Goal: Information Seeking & Learning: Find specific fact

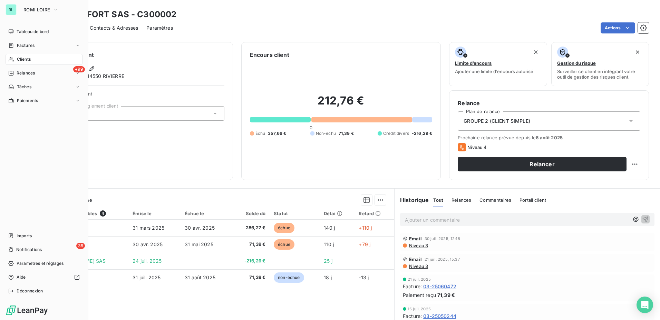
click at [13, 57] on icon at bounding box center [11, 60] width 6 height 6
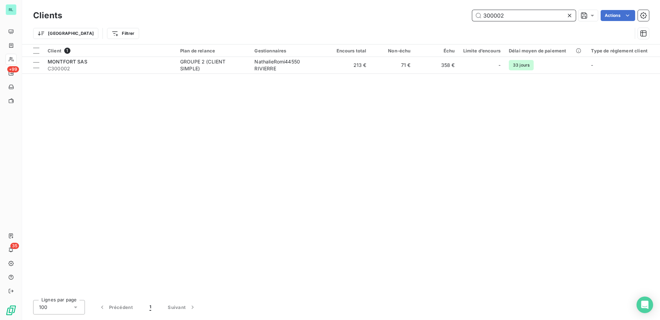
click at [488, 12] on input "300002" at bounding box center [524, 15] width 104 height 11
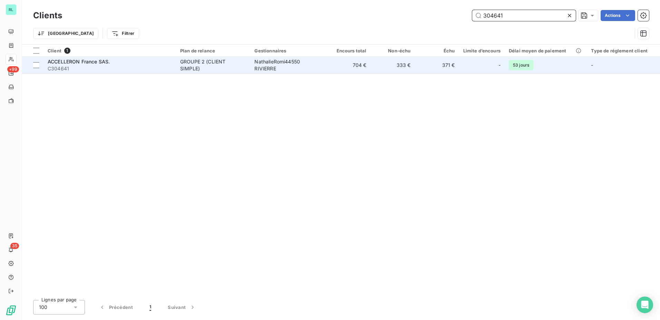
type input "304641"
click at [474, 67] on div "-" at bounding box center [481, 65] width 37 height 11
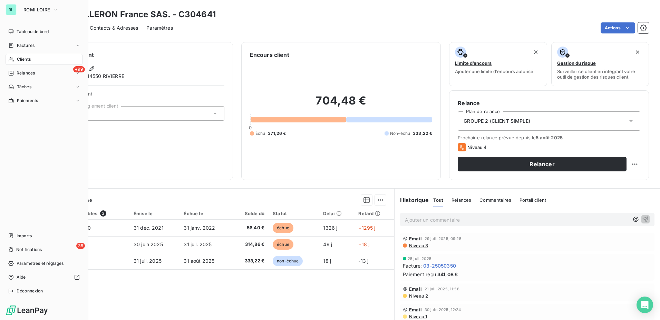
click at [23, 59] on span "Clients" at bounding box center [24, 59] width 14 height 6
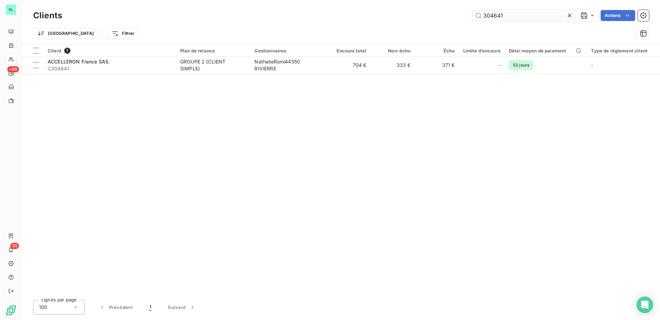
click at [496, 11] on input "304641" at bounding box center [524, 15] width 104 height 11
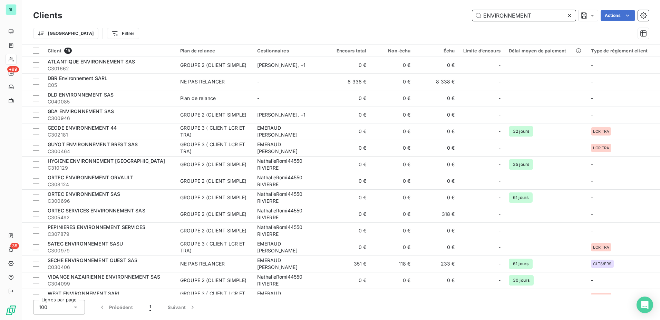
paste input "SOLUTIONS"
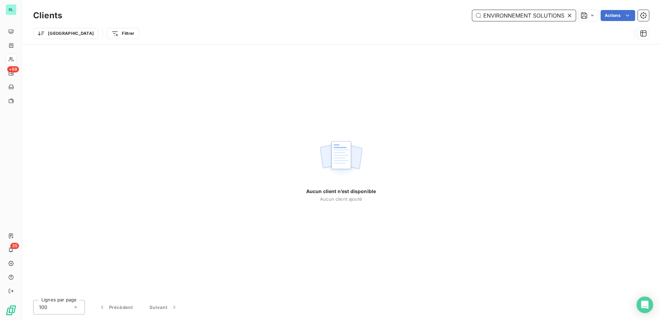
click at [493, 20] on input "ENVIRONNEMENT SOLUTIONS" at bounding box center [524, 15] width 104 height 11
click at [493, 19] on input "ENVIRONNEMENT SOLUTIONS" at bounding box center [524, 15] width 104 height 11
click at [492, 19] on input "ENVIRONNEMENT SOLUTIONS" at bounding box center [524, 15] width 104 height 11
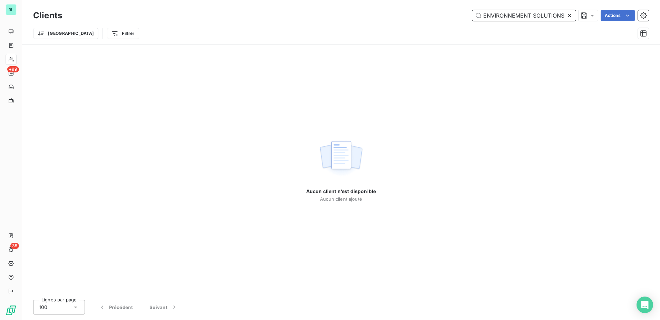
click at [492, 19] on input "ENVIRONNEMENT SOLUTIONS" at bounding box center [524, 15] width 104 height 11
click at [546, 19] on input "ENVIRONNEMENT SOLUTIONS" at bounding box center [524, 15] width 104 height 11
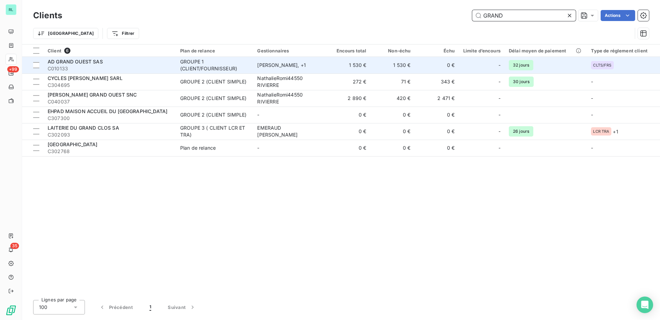
type input "GRAND"
click at [130, 69] on span "C010133" at bounding box center [110, 68] width 124 height 7
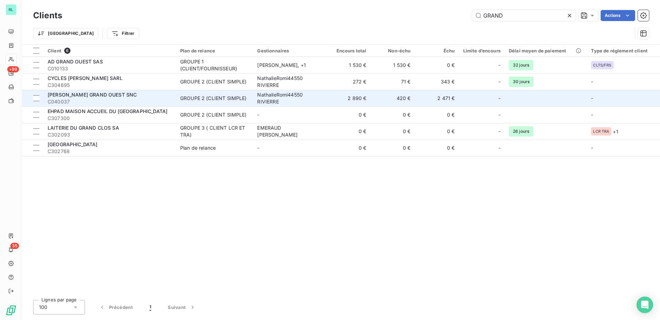
click at [222, 105] on td "GROUPE 2 (CLIENT SIMPLE)" at bounding box center [214, 98] width 77 height 17
click at [177, 95] on td "GROUPE 2 (CLIENT SIMPLE)" at bounding box center [214, 98] width 77 height 17
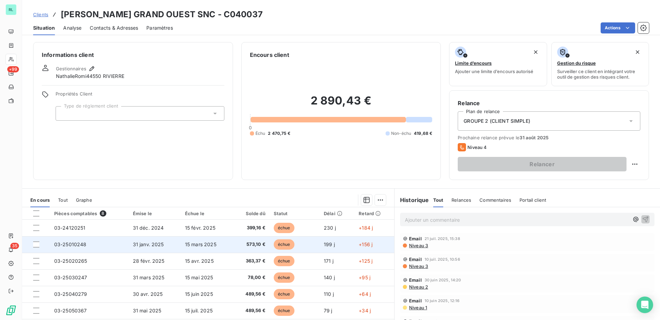
click at [74, 250] on td "03-25010248" at bounding box center [89, 244] width 79 height 17
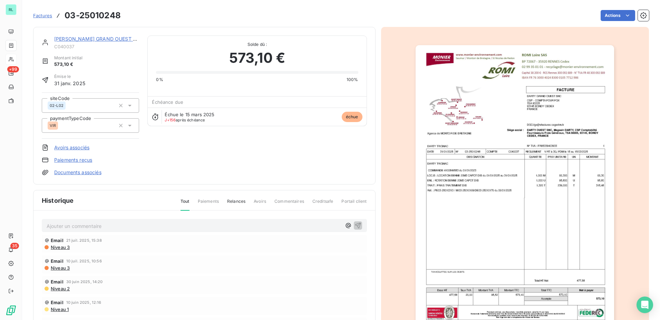
click at [509, 151] on div at bounding box center [515, 185] width 268 height 317
click at [487, 183] on div at bounding box center [515, 185] width 268 height 317
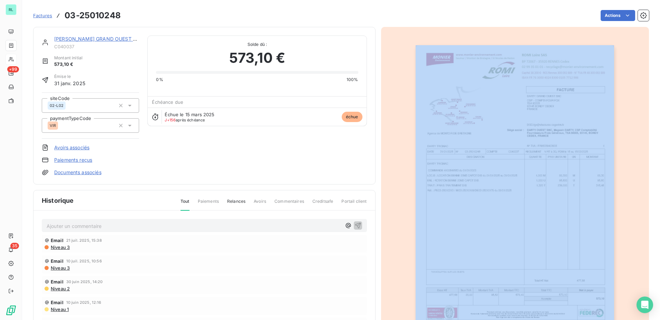
click at [487, 183] on div at bounding box center [515, 185] width 268 height 317
drag, startPoint x: 487, startPoint y: 183, endPoint x: 488, endPoint y: 201, distance: 18.3
click at [488, 201] on div at bounding box center [515, 185] width 268 height 317
click at [488, 200] on div at bounding box center [515, 185] width 268 height 317
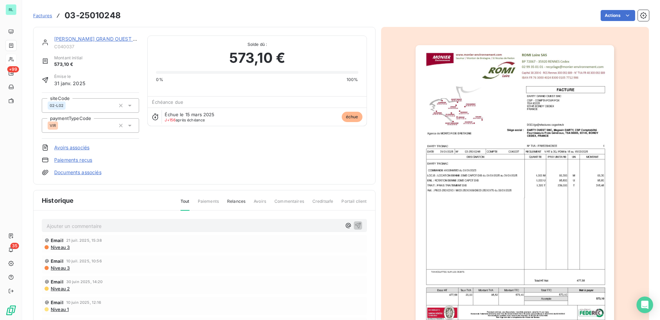
click at [69, 42] on div "[PERSON_NAME] GRAND OUEST SNC" at bounding box center [96, 39] width 85 height 7
click at [67, 41] on link "[PERSON_NAME] GRAND OUEST SNC" at bounding box center [98, 39] width 89 height 6
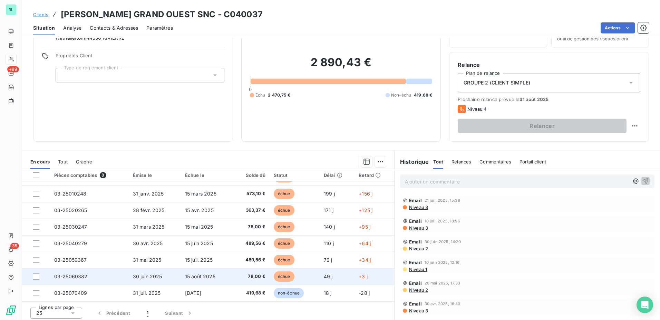
scroll to position [41, 0]
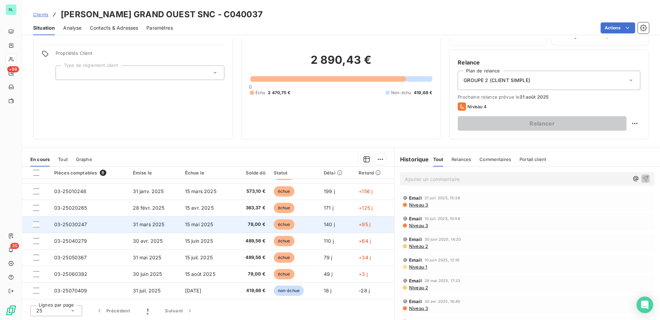
click at [205, 224] on span "15 mai 2025" at bounding box center [199, 225] width 28 height 6
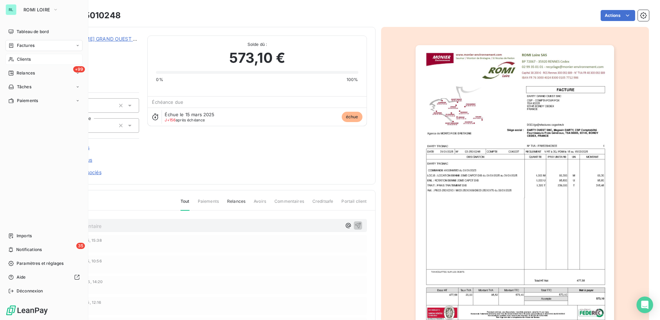
click at [24, 60] on span "Clients" at bounding box center [24, 59] width 14 height 6
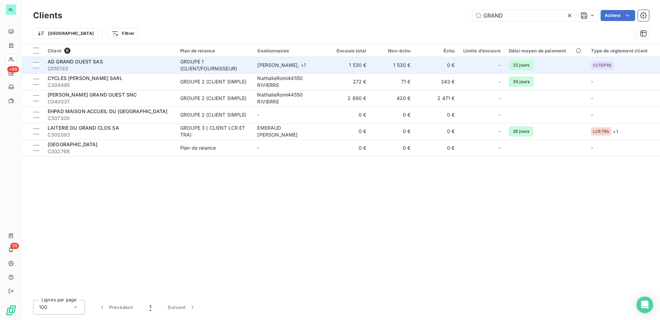
click at [84, 65] on div "AD GRAND OUEST SAS" at bounding box center [110, 61] width 124 height 7
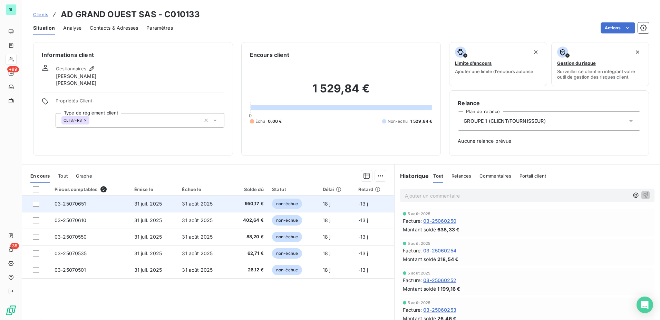
click at [88, 202] on td "03-25070651" at bounding box center [90, 204] width 80 height 17
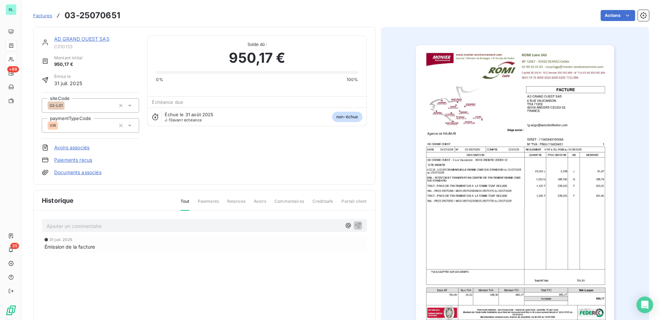
click at [470, 209] on img "button" at bounding box center [514, 185] width 198 height 281
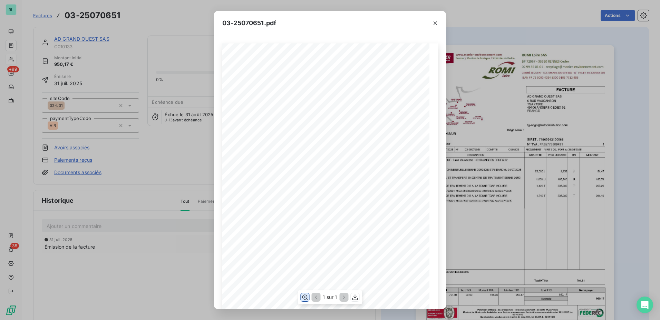
click at [302, 297] on icon "button" at bounding box center [304, 297] width 7 height 7
drag, startPoint x: 124, startPoint y: 182, endPoint x: 119, endPoint y: 182, distance: 4.1
click at [121, 182] on div "03-25070651.pdf C010133 FACTURE 03-25070651 [DATE] [GEOGRAPHIC_DATA][STREET_ADD…" at bounding box center [330, 160] width 660 height 320
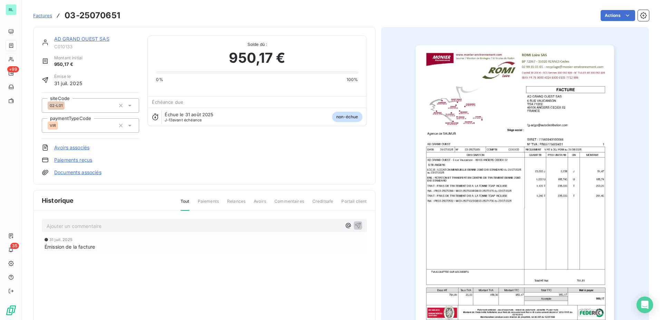
click at [81, 37] on link "AD GRAND OUEST SAS" at bounding box center [81, 39] width 55 height 6
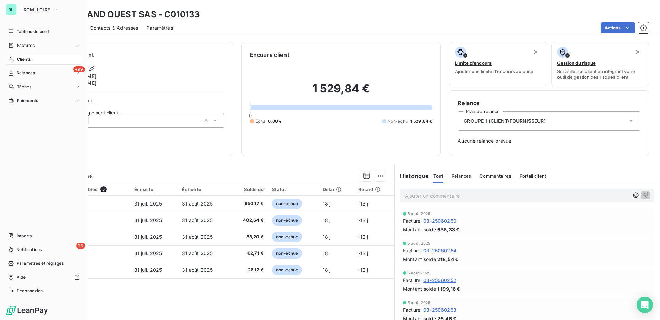
click at [34, 61] on div "Clients" at bounding box center [44, 59] width 77 height 11
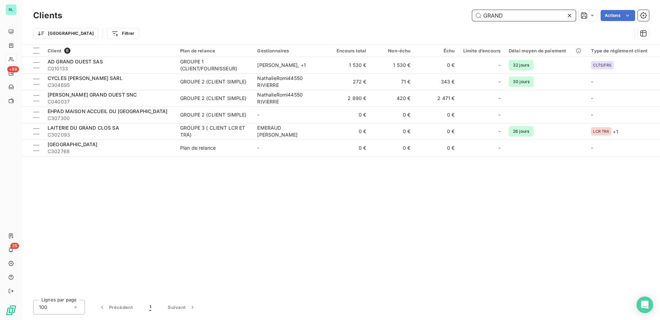
click at [499, 18] on input "GRAND" at bounding box center [524, 15] width 104 height 11
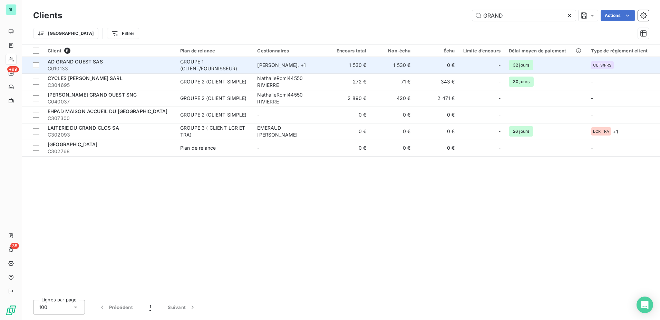
click at [236, 67] on div "GROUPE 1 (CLIENT/FOURNISSEUR)" at bounding box center [214, 65] width 69 height 14
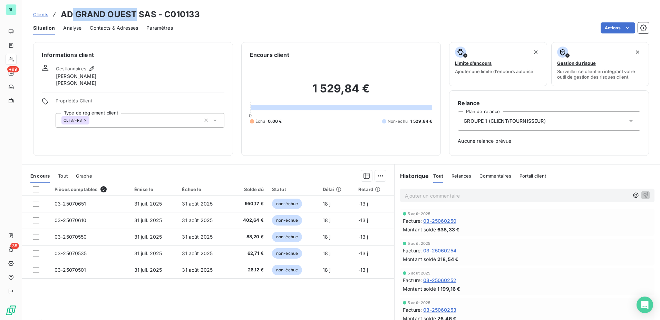
drag, startPoint x: 73, startPoint y: 13, endPoint x: 135, endPoint y: 14, distance: 62.1
click at [135, 14] on h3 "AD GRAND OUEST SAS - C010133" at bounding box center [130, 14] width 139 height 12
copy h3 "GRAND OUEST"
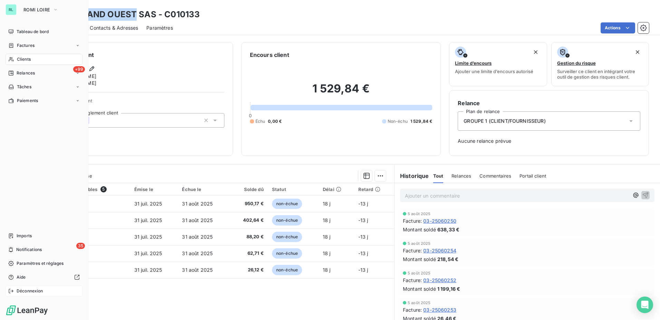
click at [39, 290] on span "Déconnexion" at bounding box center [30, 291] width 27 height 6
